Goal: Use online tool/utility: Utilize a website feature to perform a specific function

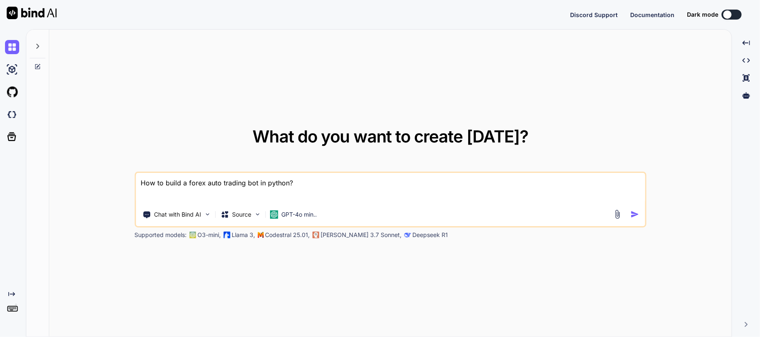
type textarea "x"
drag, startPoint x: 302, startPoint y: 189, endPoint x: 73, endPoint y: 167, distance: 230.0
click at [73, 167] on div "What do you want to create [DATE]? How to build a forex auto trading bot in pyt…" at bounding box center [390, 184] width 682 height 308
type textarea "x"
click at [141, 109] on div "What do you want to create [DATE]? Chat with Bind AI Source GPT-4o min.. Suppor…" at bounding box center [390, 184] width 682 height 308
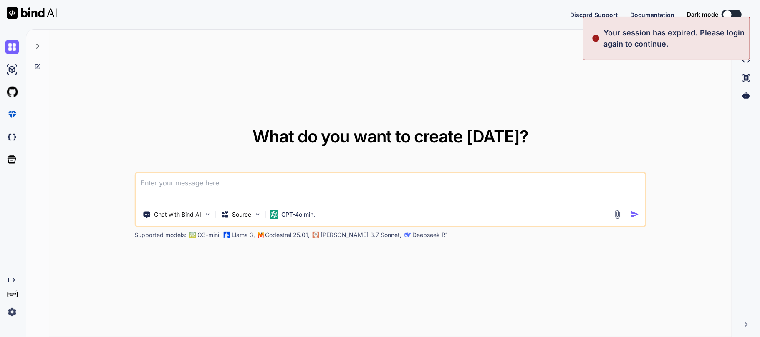
click at [16, 312] on img at bounding box center [12, 312] width 14 height 14
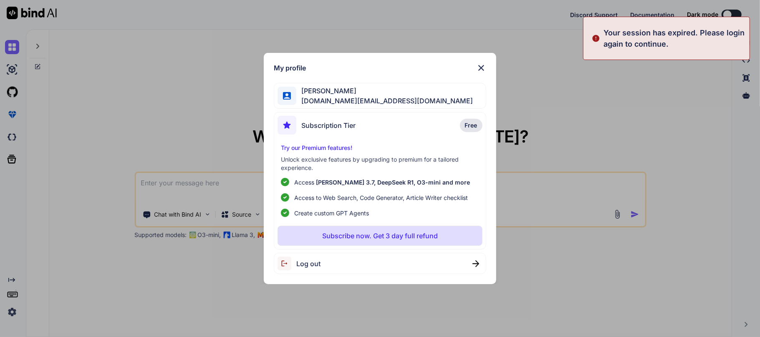
type textarea "x"
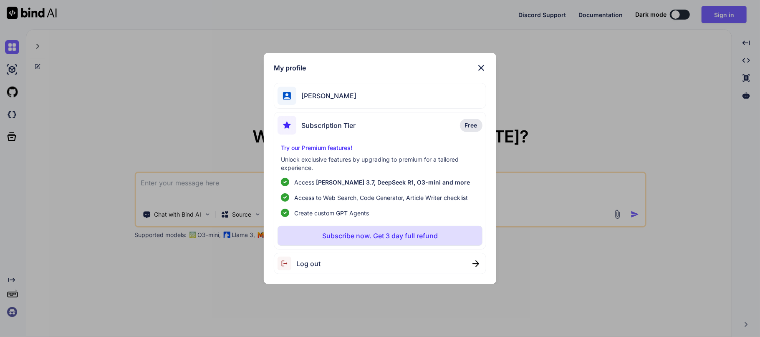
click at [381, 92] on div "[PERSON_NAME]" at bounding box center [380, 96] width 212 height 26
click at [311, 96] on span "[PERSON_NAME]" at bounding box center [326, 96] width 60 height 10
click at [362, 262] on div "Log out" at bounding box center [380, 263] width 212 height 21
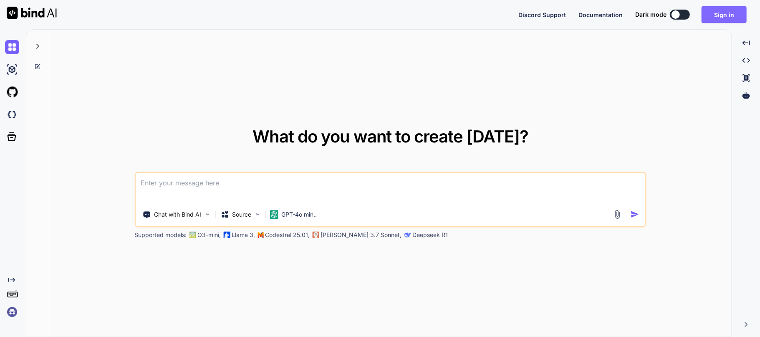
click at [710, 14] on button "Sign in" at bounding box center [723, 14] width 45 height 17
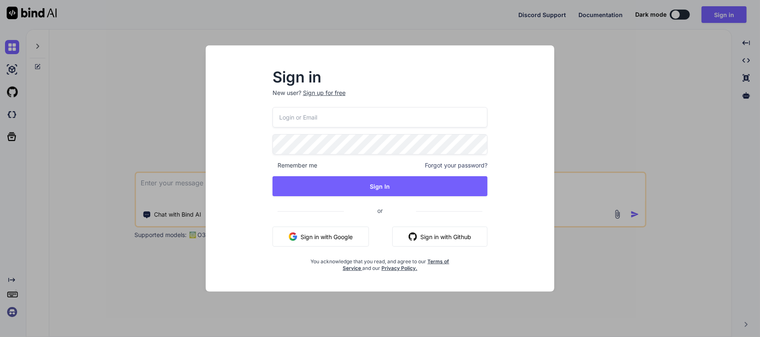
type input "[DOMAIN_NAME][EMAIL_ADDRESS][DOMAIN_NAME]"
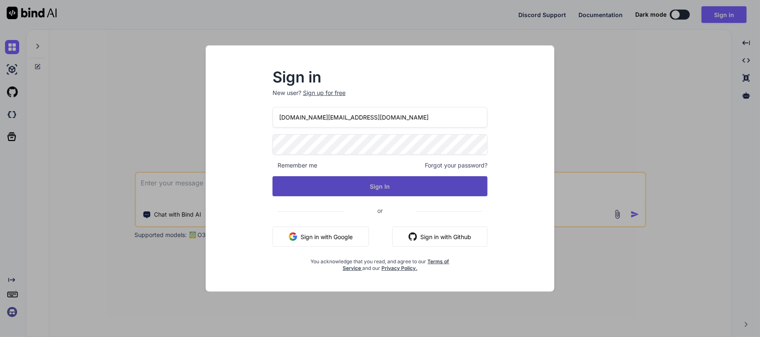
click at [373, 180] on button "Sign In" at bounding box center [379, 186] width 215 height 20
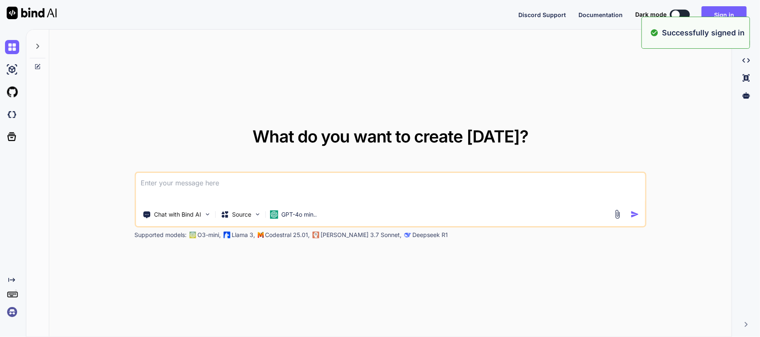
click at [181, 185] on textarea at bounding box center [390, 188] width 509 height 31
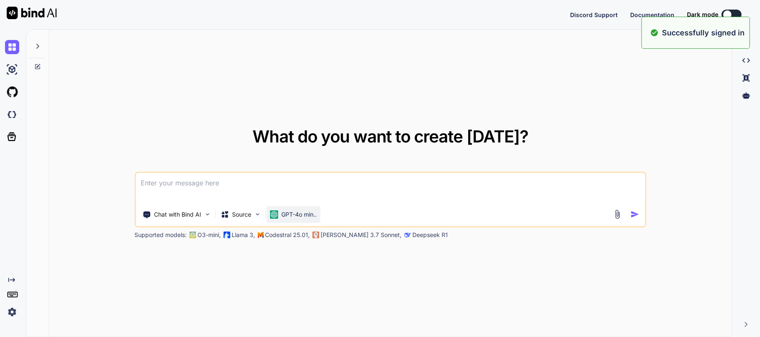
click at [277, 209] on div "GPT-4o min.." at bounding box center [293, 214] width 54 height 17
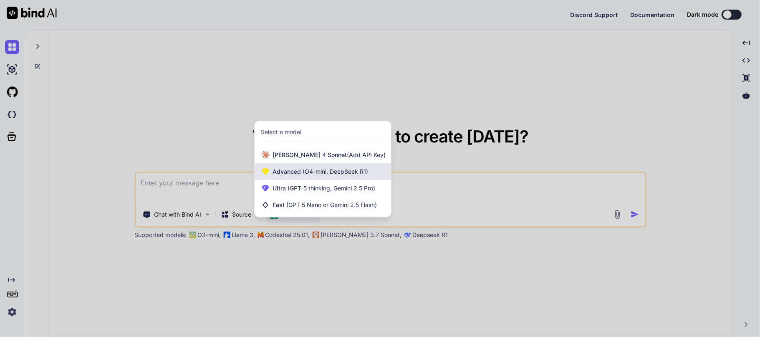
click at [312, 168] on span "(O4-mini, DeepSeek R1)" at bounding box center [334, 171] width 67 height 7
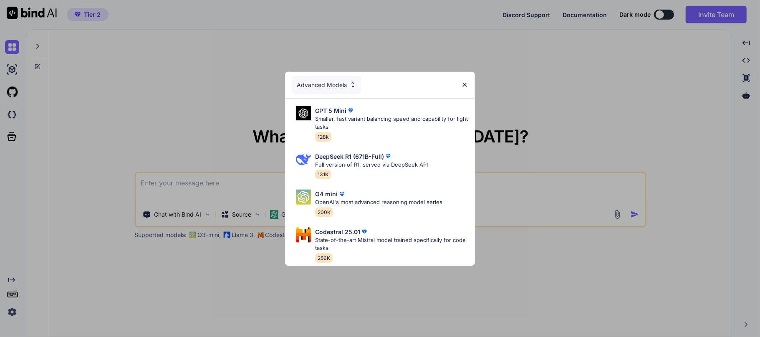
click at [336, 84] on div "Advanced Models" at bounding box center [327, 85] width 70 height 18
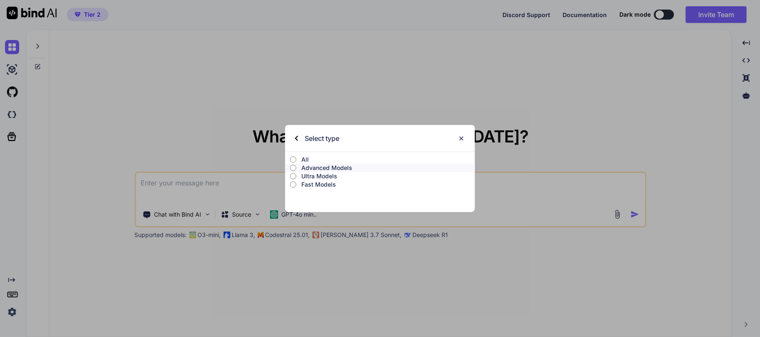
click at [317, 177] on p "Ultra Models" at bounding box center [388, 176] width 174 height 8
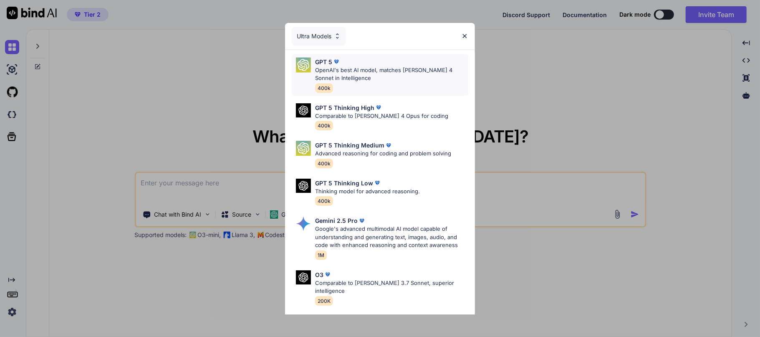
click at [354, 78] on p "OpenAI's best AI model, matches [PERSON_NAME] 4 Sonnet in Intelligence" at bounding box center [391, 74] width 153 height 16
type textarea "x"
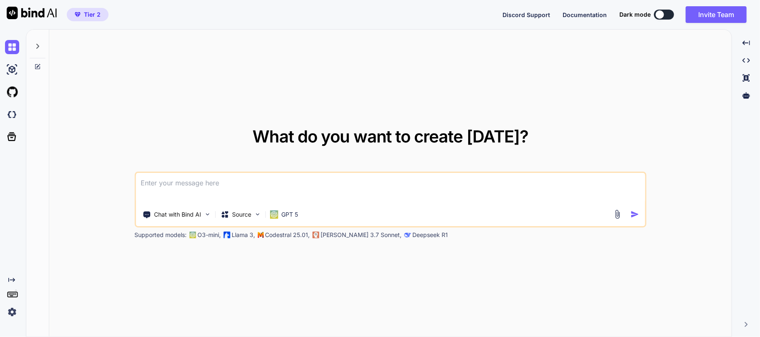
click at [209, 198] on textarea at bounding box center [390, 188] width 509 height 31
paste textarea "Our Services"
type textarea "Our Services"
type textarea "x"
type textarea "Our Services"
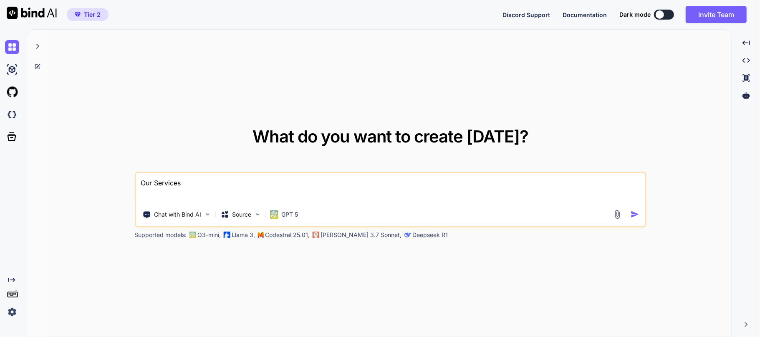
type textarea "x"
type textarea "Our Services a"
type textarea "x"
type textarea "Our Services al"
type textarea "x"
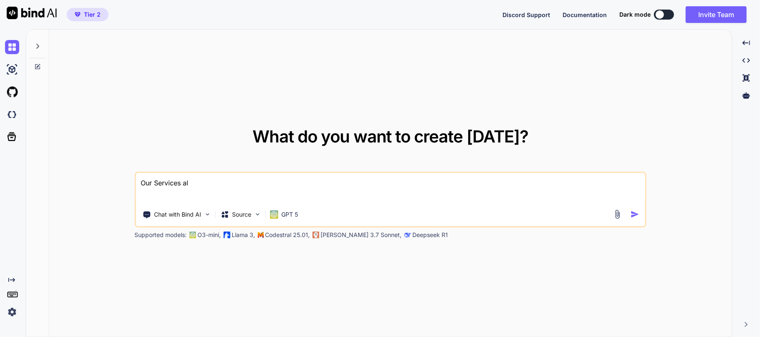
type textarea "Our Services alt"
type textarea "x"
type textarea "Our Services alte"
type textarea "x"
type textarea "Our Services alter"
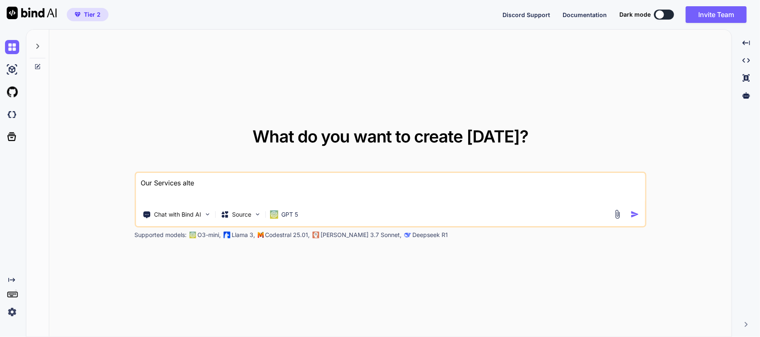
type textarea "x"
type textarea "Our Services altern"
type textarea "x"
type textarea "Our Services alterna"
type textarea "x"
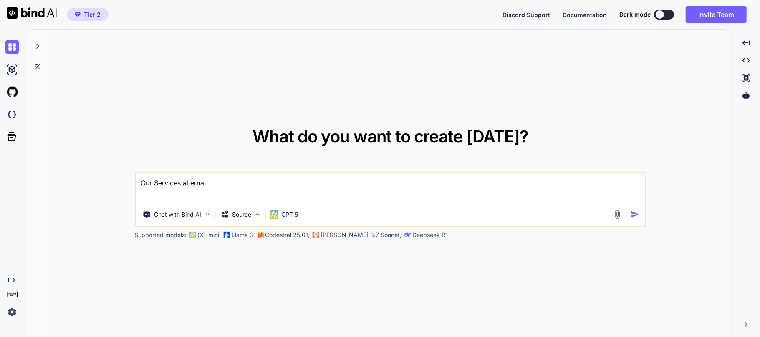
type textarea "Our Services alternat"
type textarea "x"
type textarea "Our Services alternati"
type textarea "x"
type textarea "Our Services alternativ"
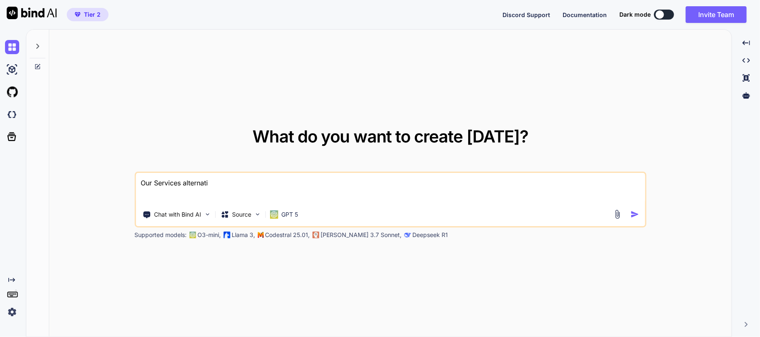
type textarea "x"
type textarea "Our Services alternative"
type textarea "x"
type textarea "Our Services alternative"
type textarea "x"
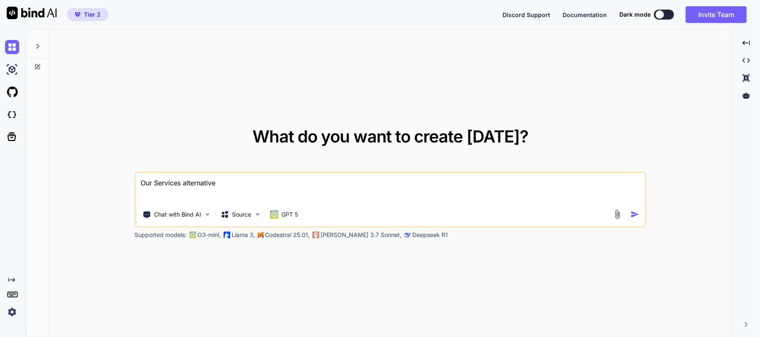
type textarea "Our Services alternative t"
type textarea "x"
type textarea "Our Services alternative to"
type textarea "x"
type textarea "Our Services alternative to"
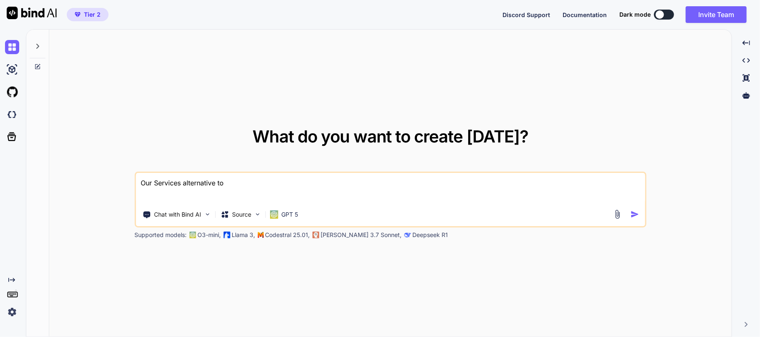
type textarea "x"
type textarea "Our Services alternative to u"
type textarea "x"
type textarea "Our Services alternative to [GEOGRAPHIC_DATA]"
type textarea "x"
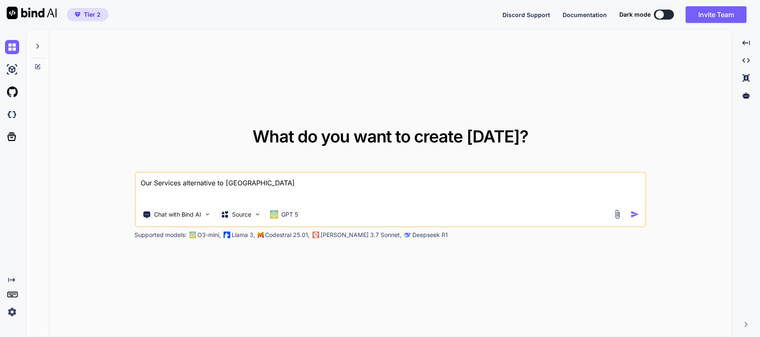
type textarea "Our Services alternative to use"
type textarea "x"
type textarea "Our Services alternative to use."
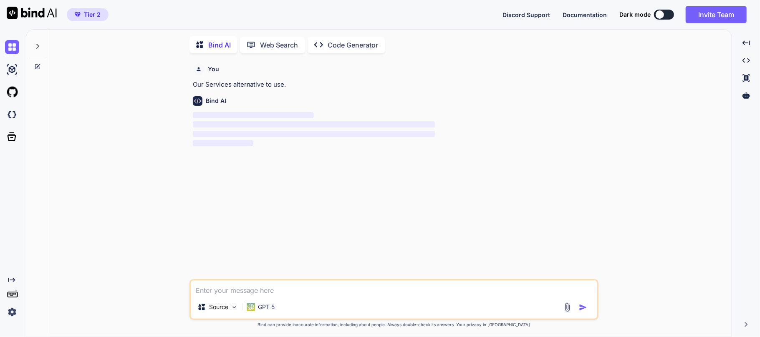
scroll to position [3, 0]
type textarea "x"
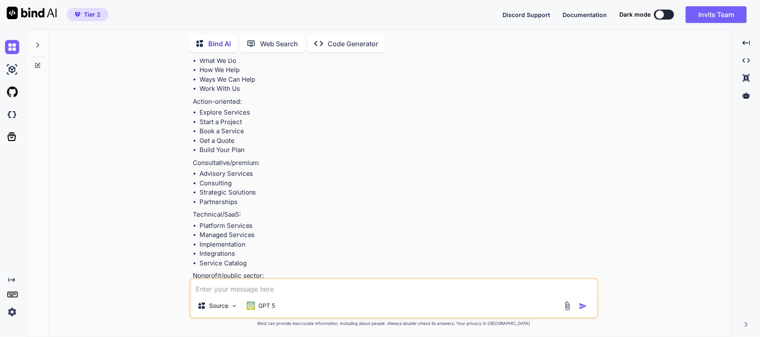
scroll to position [130, 0]
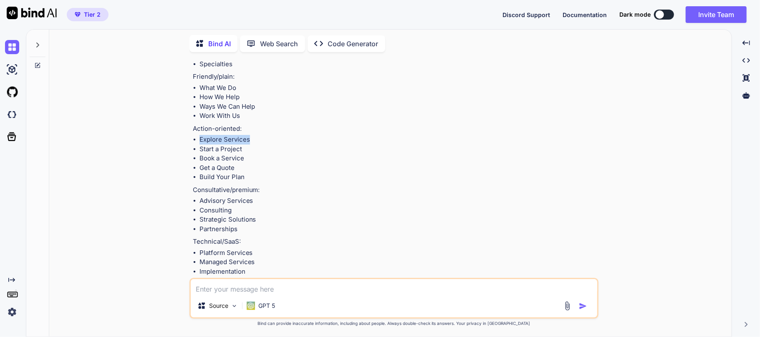
drag, startPoint x: 248, startPoint y: 141, endPoint x: 199, endPoint y: 142, distance: 48.4
click at [199, 142] on li "Explore Services" at bounding box center [397, 140] width 397 height 10
copy li "Explore Services"
